Goal: Task Accomplishment & Management: Use online tool/utility

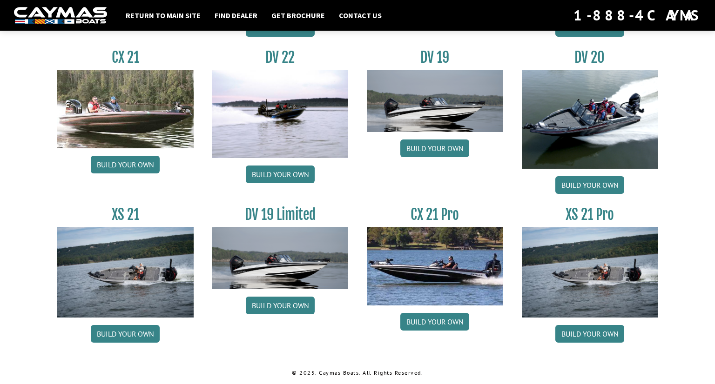
scroll to position [1095, 0]
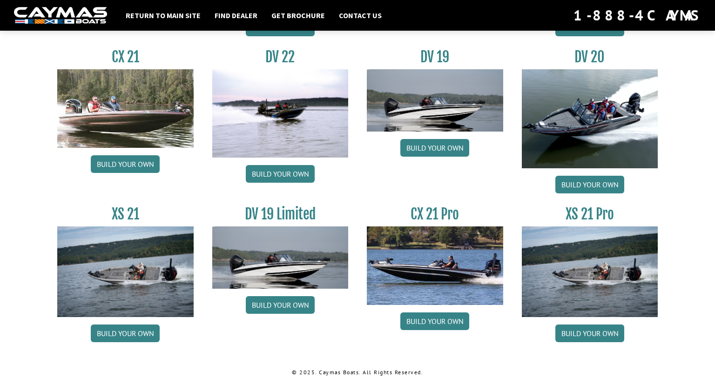
click at [609, 292] on img at bounding box center [590, 272] width 136 height 91
click at [593, 334] on link "Build your own" at bounding box center [589, 334] width 69 height 18
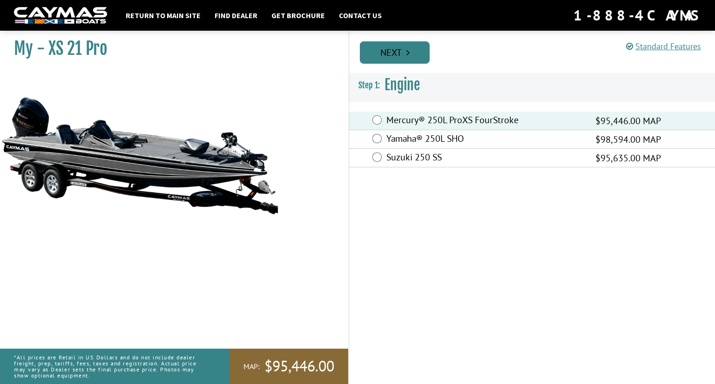
click at [391, 56] on link "Next" at bounding box center [395, 52] width 70 height 22
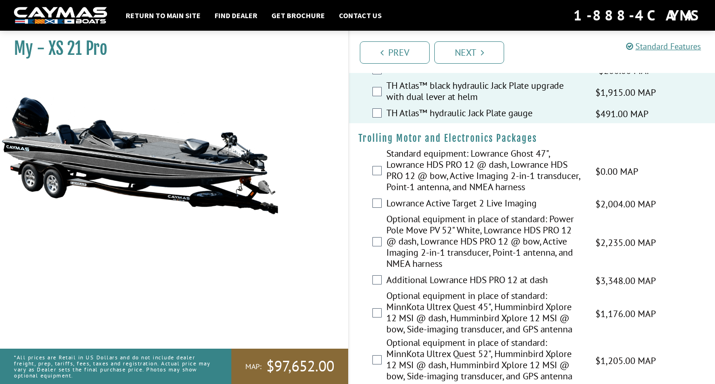
scroll to position [60, 0]
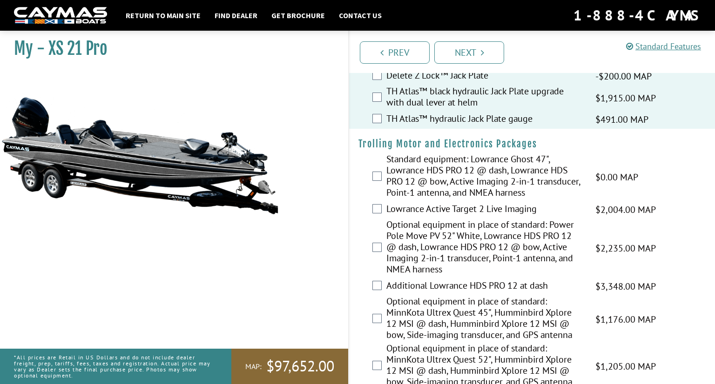
click at [378, 181] on div "Standard equipment: Lowrance Ghost 47", Lowrance HDS PRO 12 @ dash, Lowrance HD…" at bounding box center [532, 177] width 366 height 47
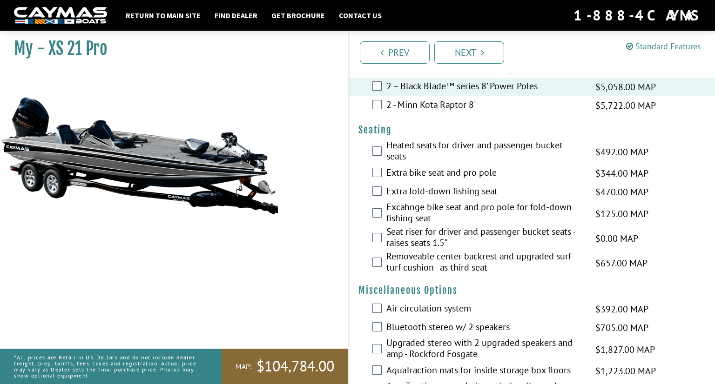
scroll to position [777, 0]
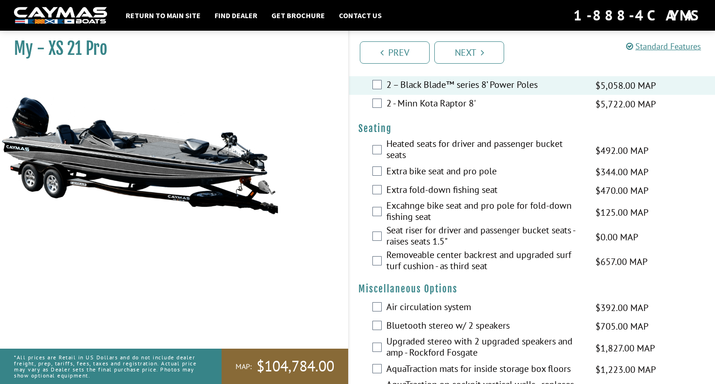
click at [409, 173] on label "Extra bike seat and pro pole" at bounding box center [484, 172] width 197 height 13
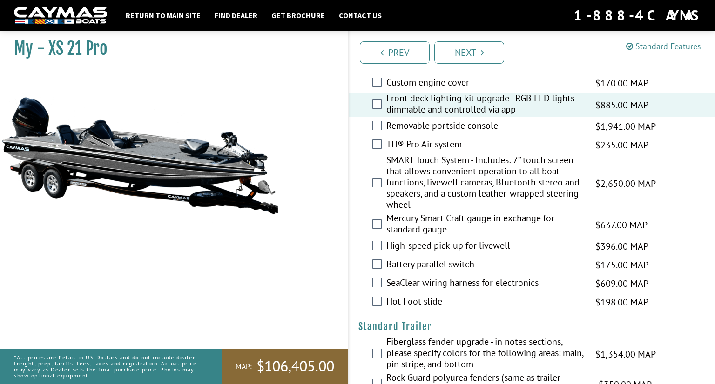
scroll to position [1110, 0]
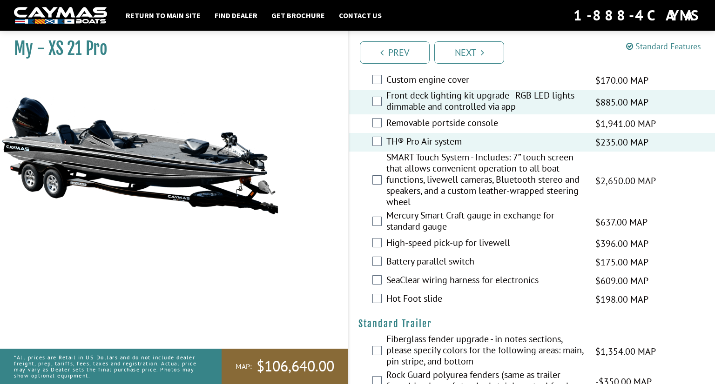
click at [377, 225] on div "Mercury Smart Craft gauge in exchange for standard gauge $637.00 MAP $752.00 MS…" at bounding box center [532, 222] width 366 height 25
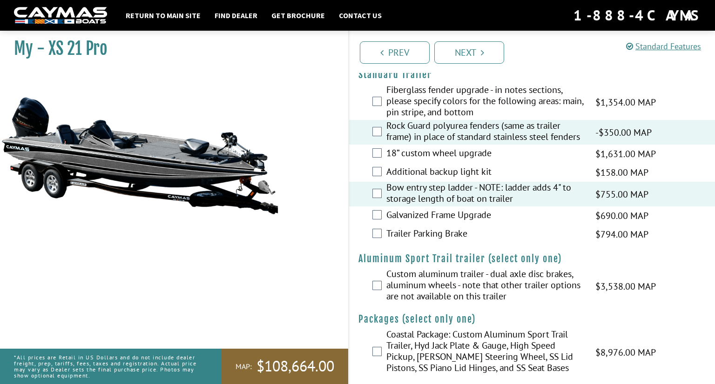
scroll to position [1357, 0]
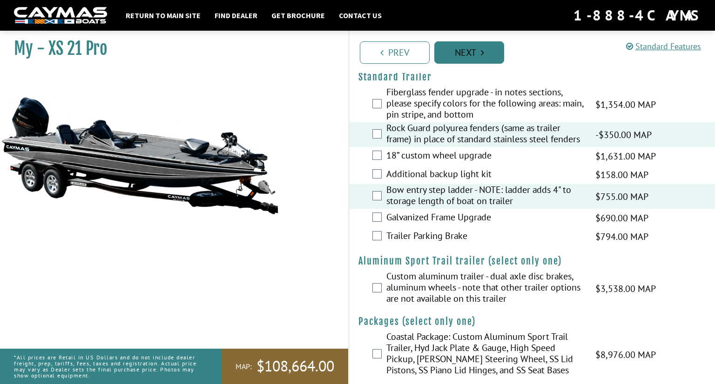
click at [467, 55] on link "Next" at bounding box center [469, 52] width 70 height 22
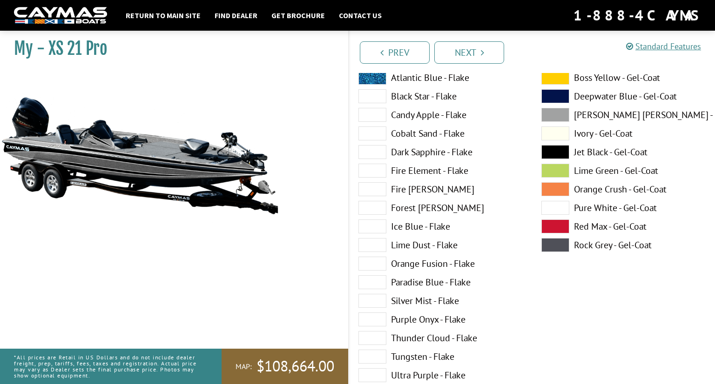
scroll to position [56, 0]
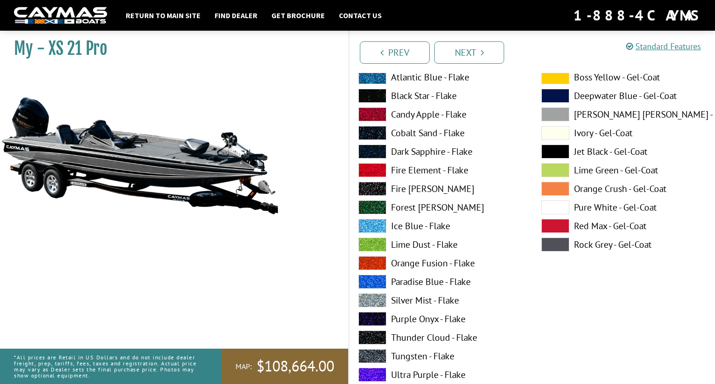
click at [555, 134] on span at bounding box center [555, 133] width 28 height 14
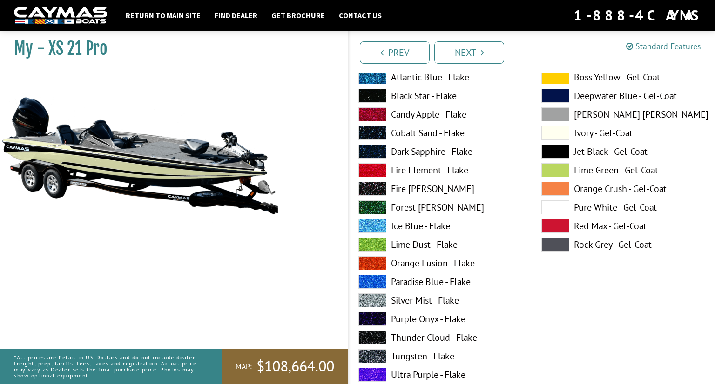
click at [549, 206] on span at bounding box center [555, 208] width 28 height 14
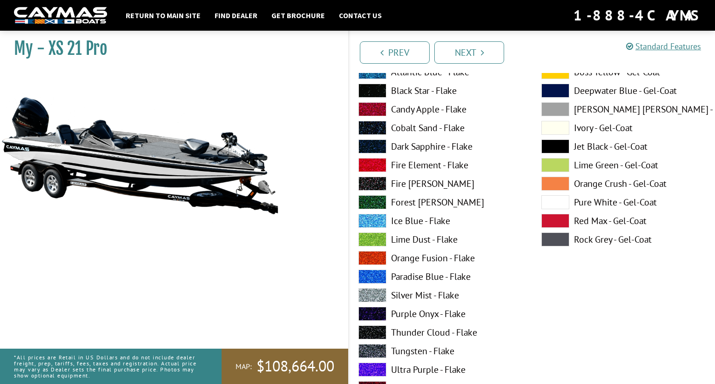
scroll to position [447, 0]
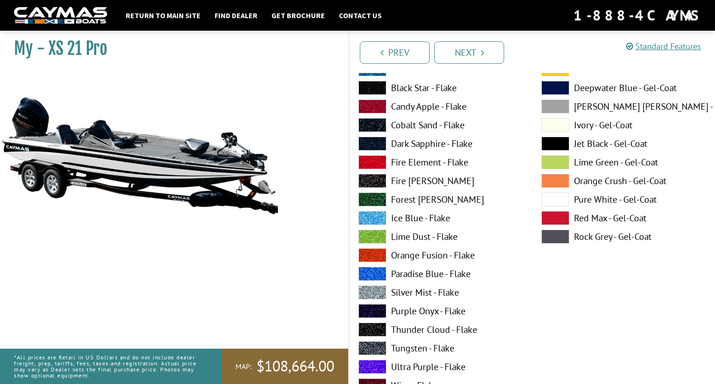
click at [411, 88] on label "Black Star - Flake" at bounding box center [440, 88] width 164 height 14
click at [407, 180] on label "Fire Fox - Flake" at bounding box center [440, 181] width 164 height 14
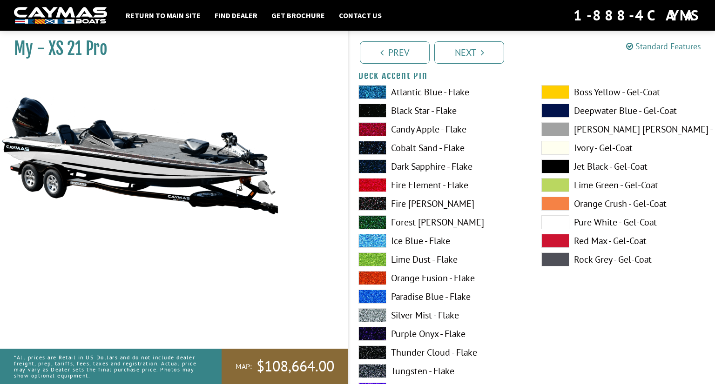
scroll to position [813, 0]
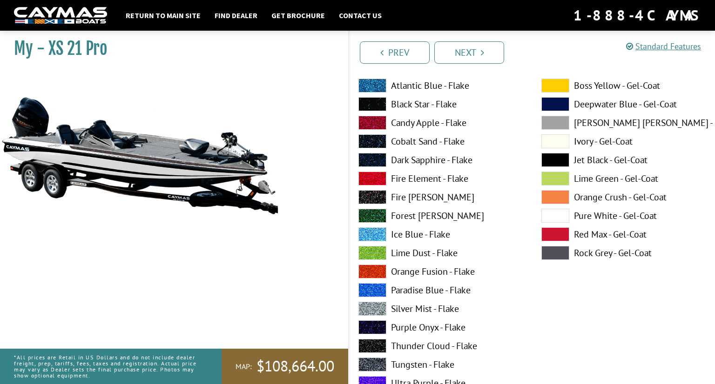
click at [415, 196] on label "Fire Fox - Flake" at bounding box center [440, 197] width 164 height 14
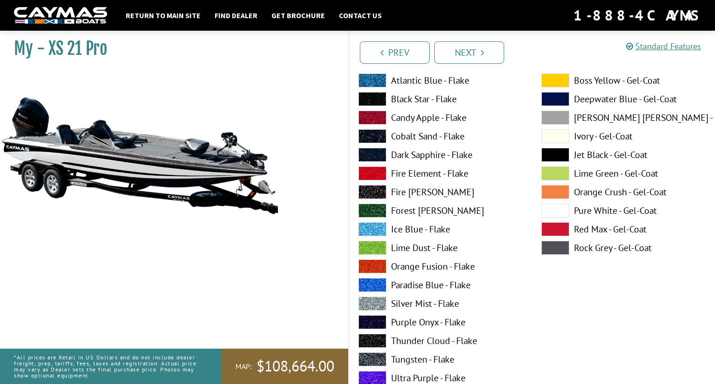
click at [420, 193] on label "Fire Fox - Flake" at bounding box center [440, 192] width 164 height 14
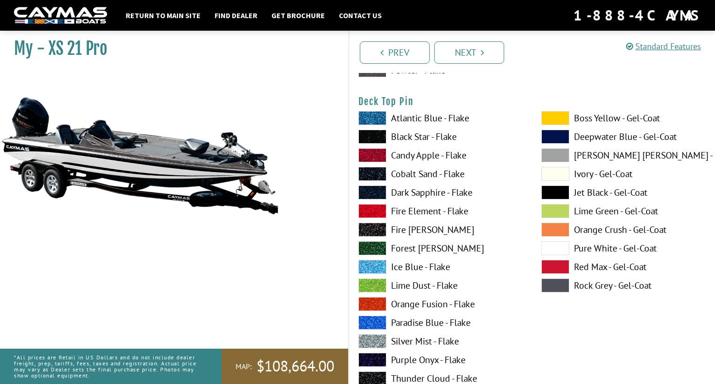
scroll to position [1545, 0]
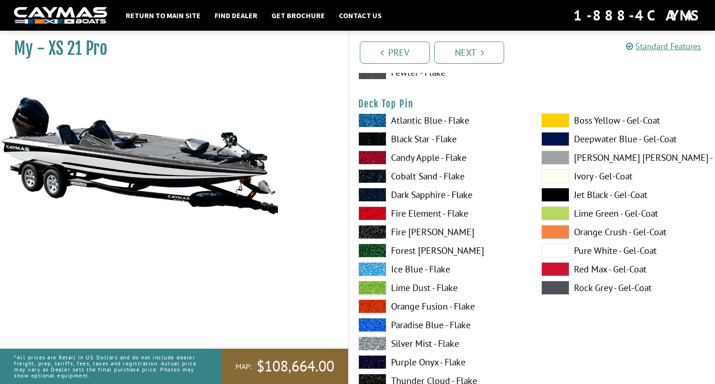
click at [425, 161] on label "Candy Apple - Flake" at bounding box center [440, 158] width 164 height 14
click at [413, 214] on label "Fire Element - Flake" at bounding box center [440, 214] width 164 height 14
click at [425, 159] on label "Candy Apple - Flake" at bounding box center [440, 158] width 164 height 14
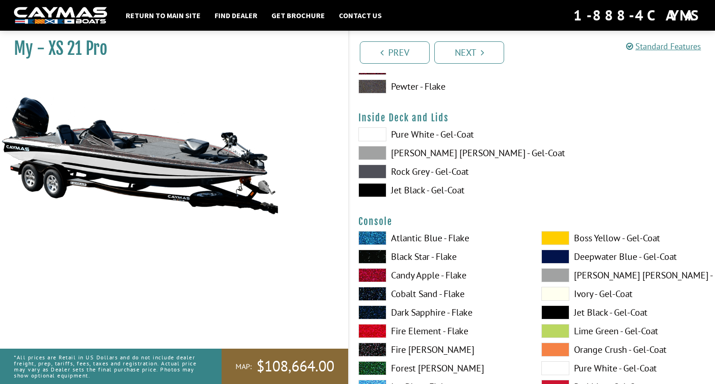
scroll to position [1913, 0]
click at [426, 134] on label "Pure White - Gel-Coat" at bounding box center [440, 135] width 164 height 14
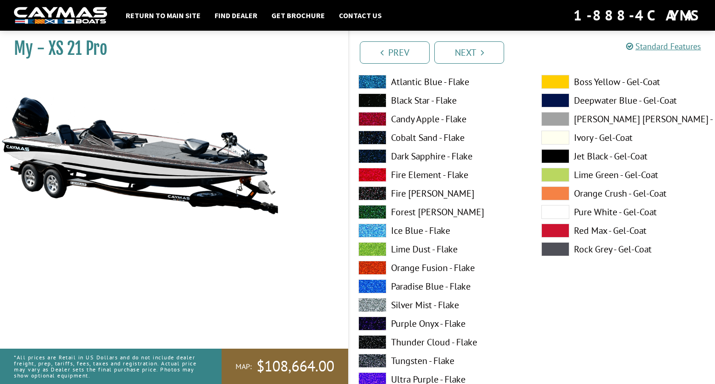
scroll to position [2070, 0]
click at [545, 209] on span at bounding box center [555, 212] width 28 height 14
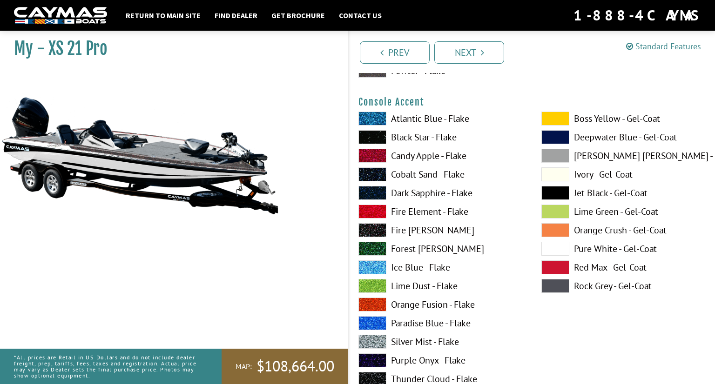
scroll to position [2418, 0]
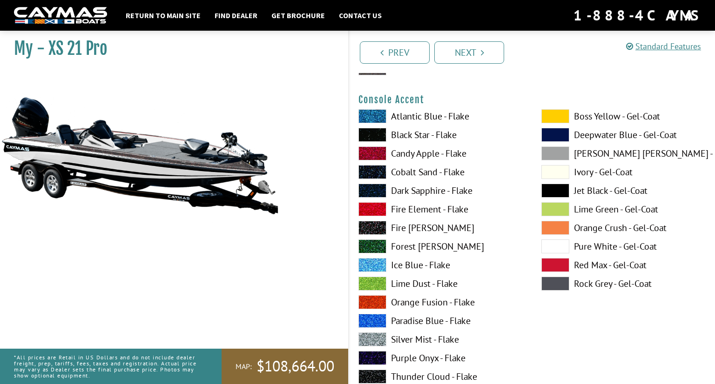
click at [411, 228] on label "Fire Fox - Flake" at bounding box center [440, 228] width 164 height 14
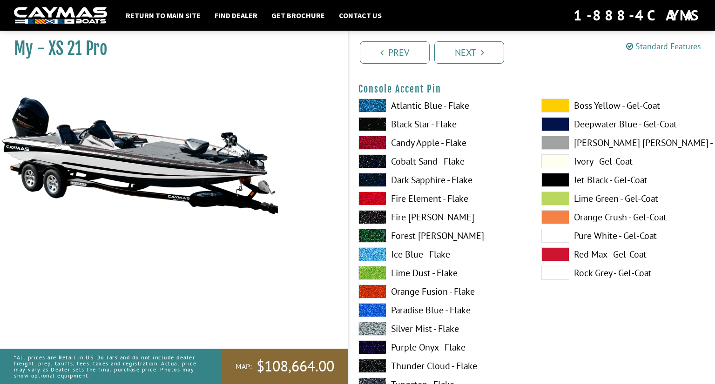
scroll to position [2813, 0]
click at [415, 197] on label "Fire Element - Flake" at bounding box center [440, 198] width 164 height 14
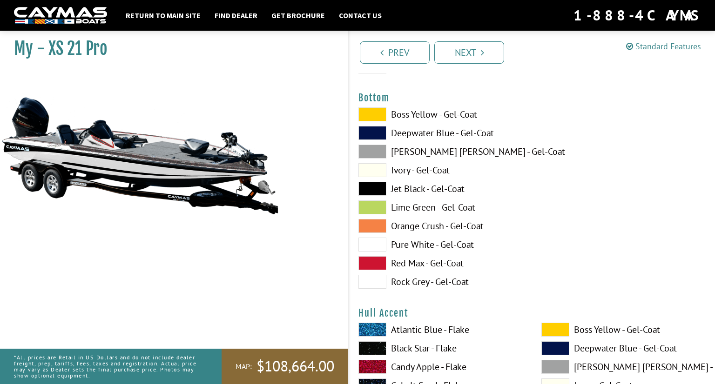
scroll to position [3185, 0]
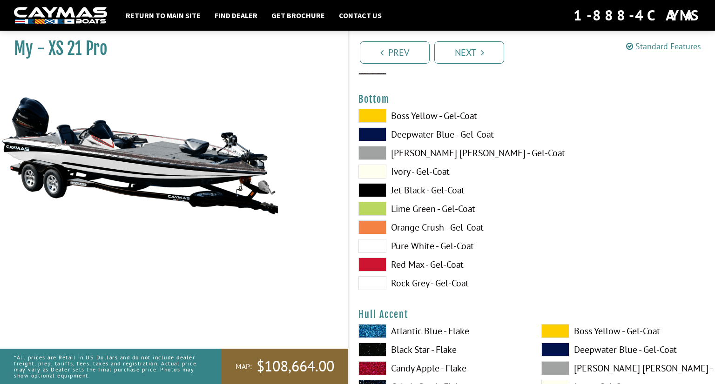
click at [431, 173] on label "Ivory - Gel-Coat" at bounding box center [440, 172] width 164 height 14
click at [417, 246] on label "Pure White - Gel-Coat" at bounding box center [440, 246] width 164 height 14
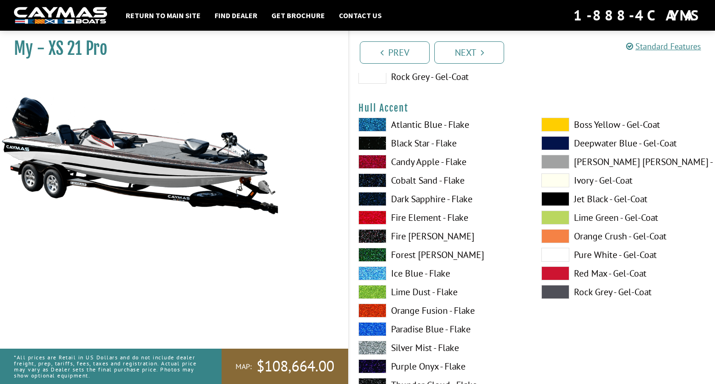
scroll to position [3396, 0]
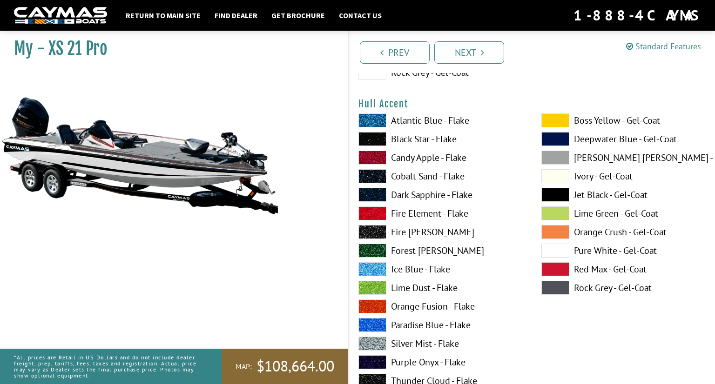
click at [405, 231] on label "Fire Fox - Flake" at bounding box center [440, 232] width 164 height 14
click at [411, 212] on label "Fire Element - Flake" at bounding box center [440, 214] width 164 height 14
click at [410, 233] on label "Fire Fox - Flake" at bounding box center [440, 232] width 164 height 14
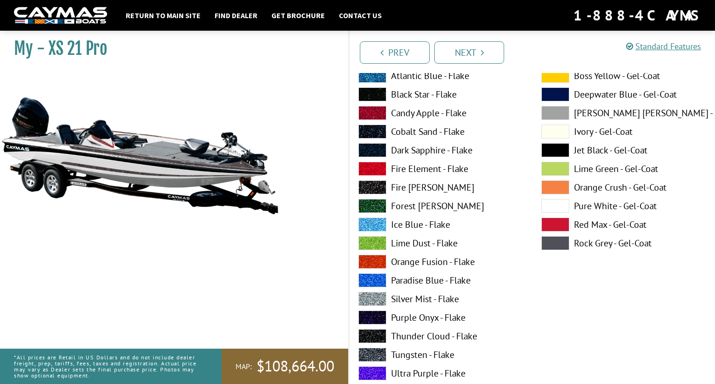
scroll to position [3451, 0]
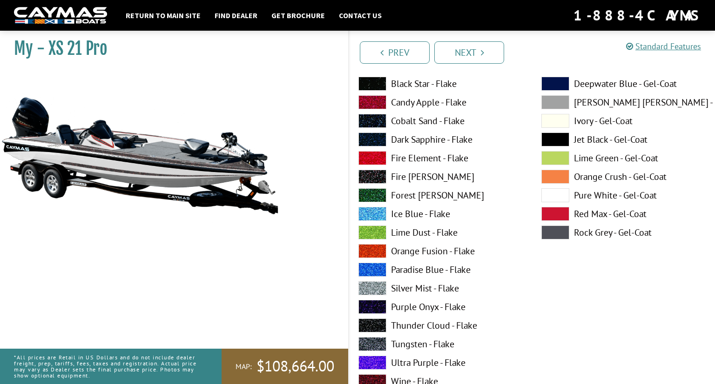
click at [551, 193] on span at bounding box center [555, 195] width 28 height 14
click at [416, 178] on label "Fire Fox - Flake" at bounding box center [440, 177] width 164 height 14
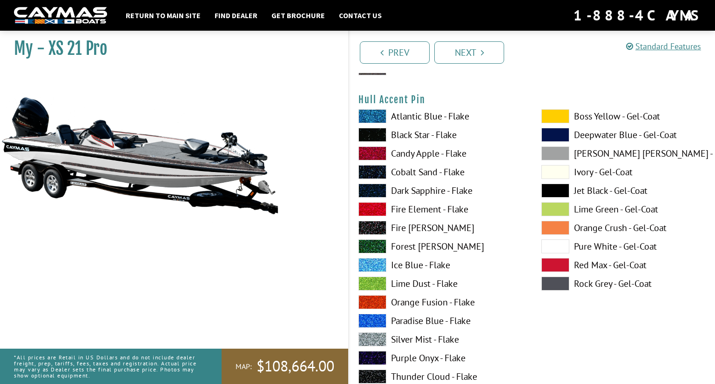
scroll to position [3790, 0]
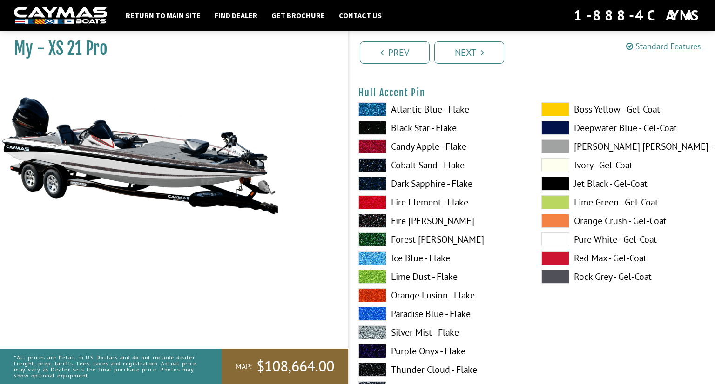
click at [410, 201] on label "Fire Element - Flake" at bounding box center [440, 202] width 164 height 14
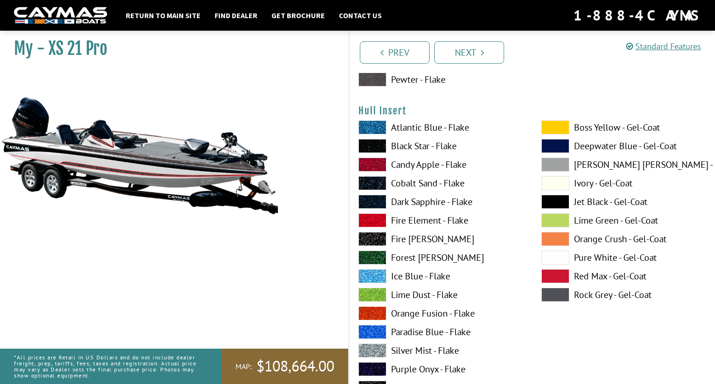
scroll to position [4157, 0]
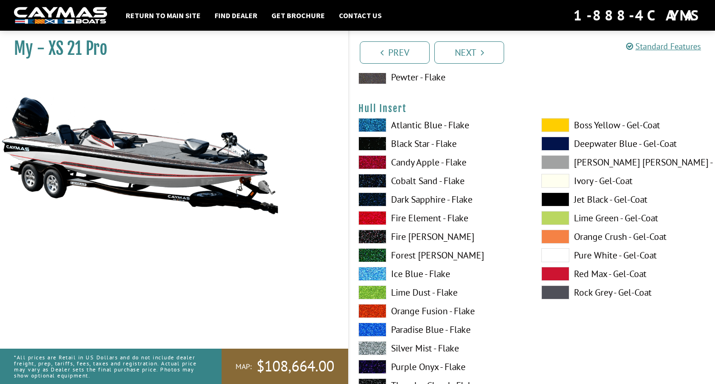
click at [410, 236] on label "Fire Fox - Flake" at bounding box center [440, 237] width 164 height 14
click at [421, 220] on label "Fire Element - Flake" at bounding box center [440, 218] width 164 height 14
click at [421, 238] on label "Fire Fox - Flake" at bounding box center [440, 237] width 164 height 14
click at [444, 143] on label "Black Star - Flake" at bounding box center [440, 144] width 164 height 14
click at [414, 236] on label "Fire Fox - Flake" at bounding box center [440, 237] width 164 height 14
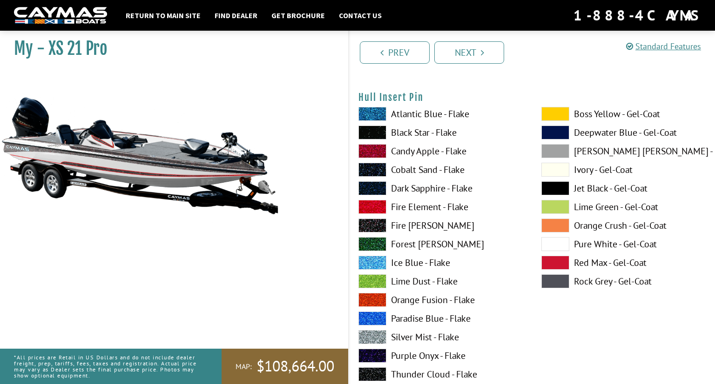
scroll to position [4553, 0]
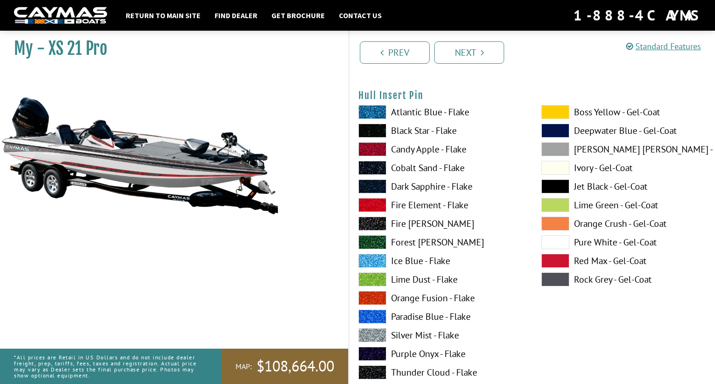
click at [430, 205] on label "Fire Element - Flake" at bounding box center [440, 205] width 164 height 14
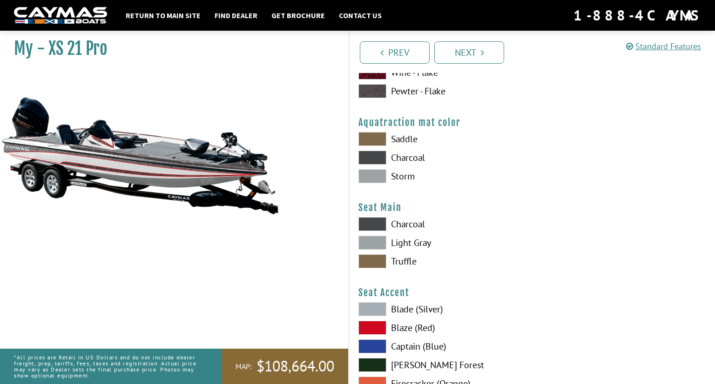
scroll to position [4911, 0]
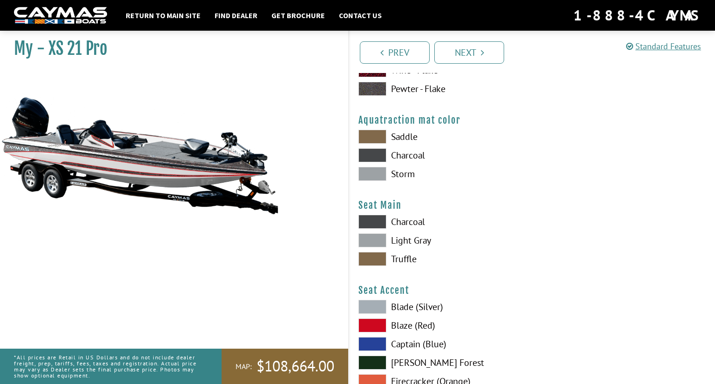
click at [406, 175] on label "Storm" at bounding box center [440, 174] width 164 height 14
click at [408, 240] on label "Light Gray" at bounding box center [440, 241] width 164 height 14
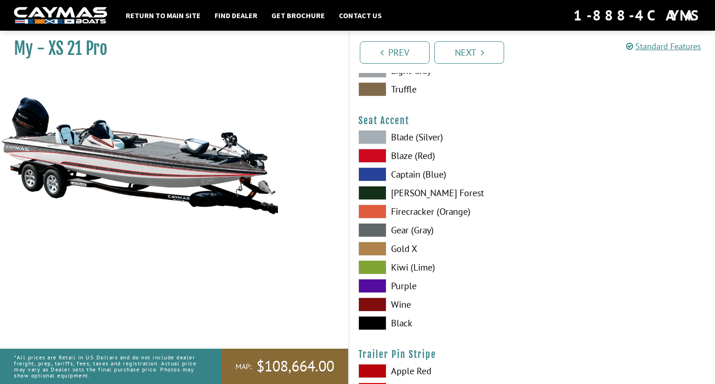
scroll to position [5082, 0]
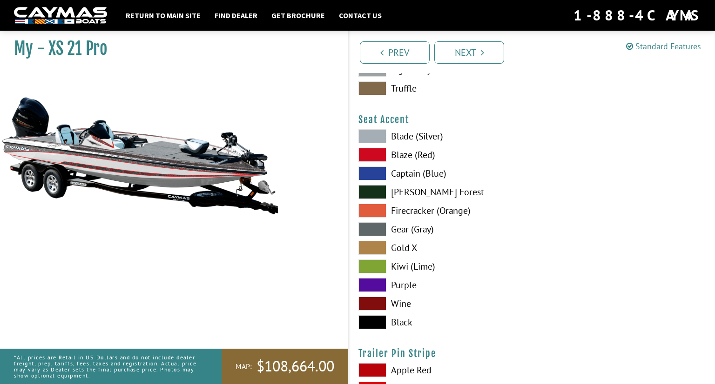
click at [406, 136] on label "Blade (Silver)" at bounding box center [440, 136] width 164 height 14
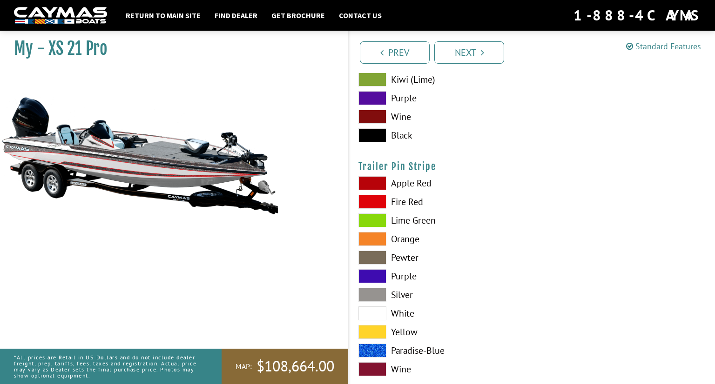
scroll to position [5287, 0]
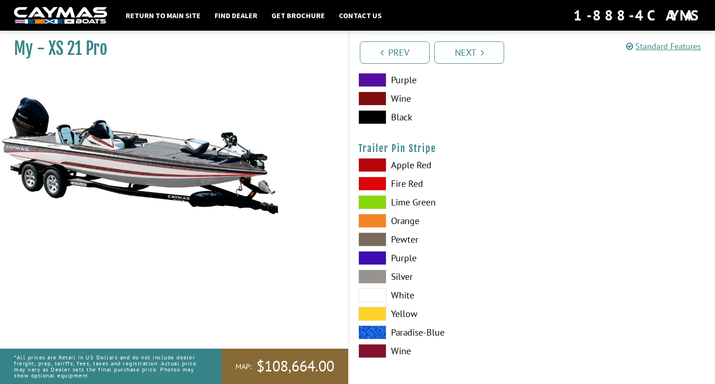
click at [400, 183] on label "Fire Red" at bounding box center [440, 184] width 164 height 14
click at [475, 54] on link "Next" at bounding box center [469, 52] width 70 height 22
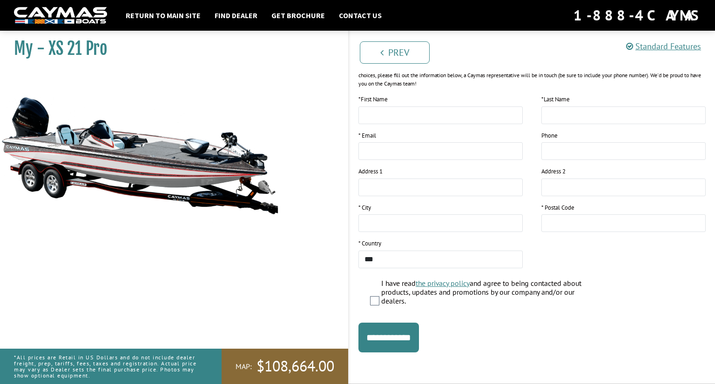
scroll to position [0, 0]
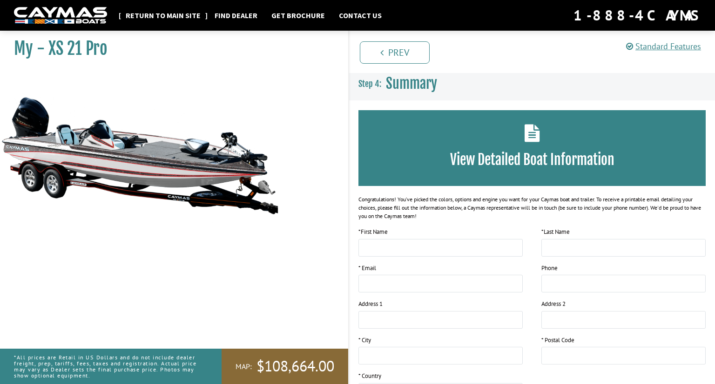
click at [168, 13] on link "Return to main site" at bounding box center [163, 15] width 84 height 12
